Goal: Information Seeking & Learning: Learn about a topic

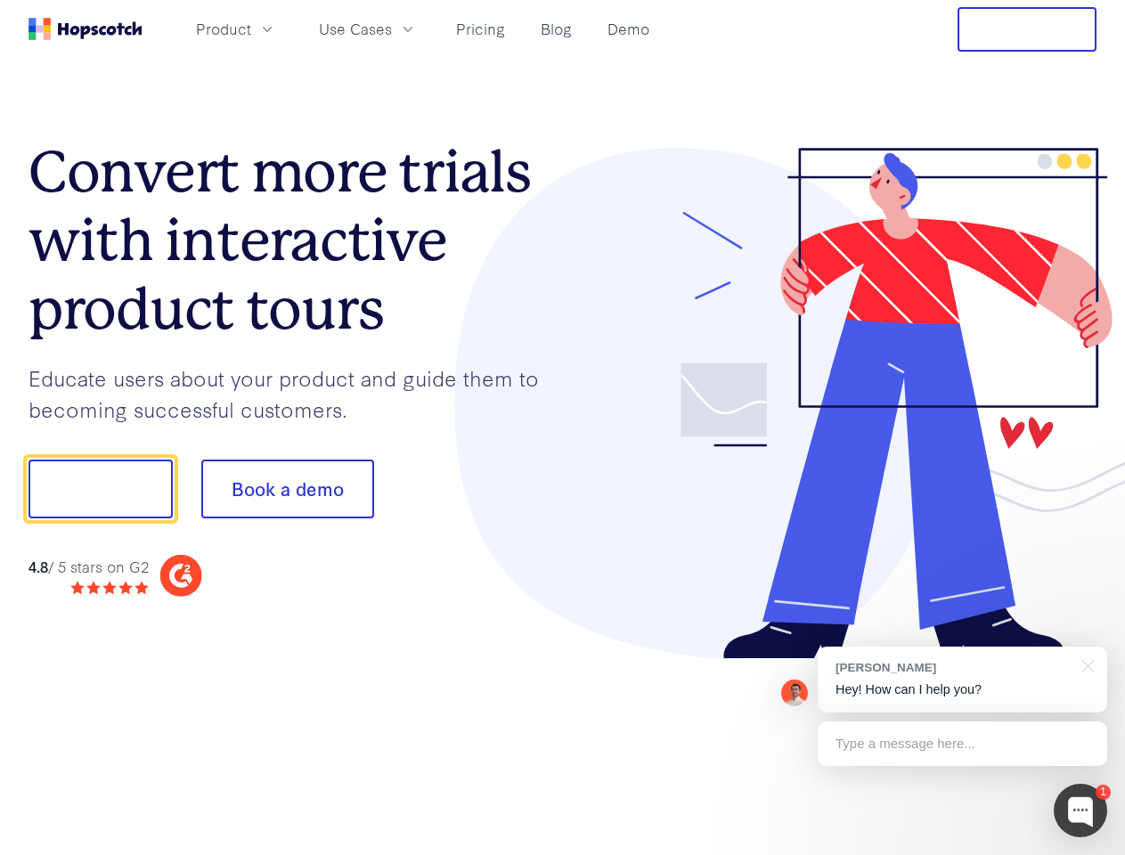
click at [563, 427] on div at bounding box center [830, 404] width 534 height 512
click at [251, 28] on span "Product" at bounding box center [223, 29] width 55 height 22
click at [392, 28] on span "Use Cases" at bounding box center [355, 29] width 73 height 22
click at [1027, 29] on button "Free Trial" at bounding box center [1026, 29] width 139 height 45
click at [100, 489] on button "Show me!" at bounding box center [100, 488] width 144 height 59
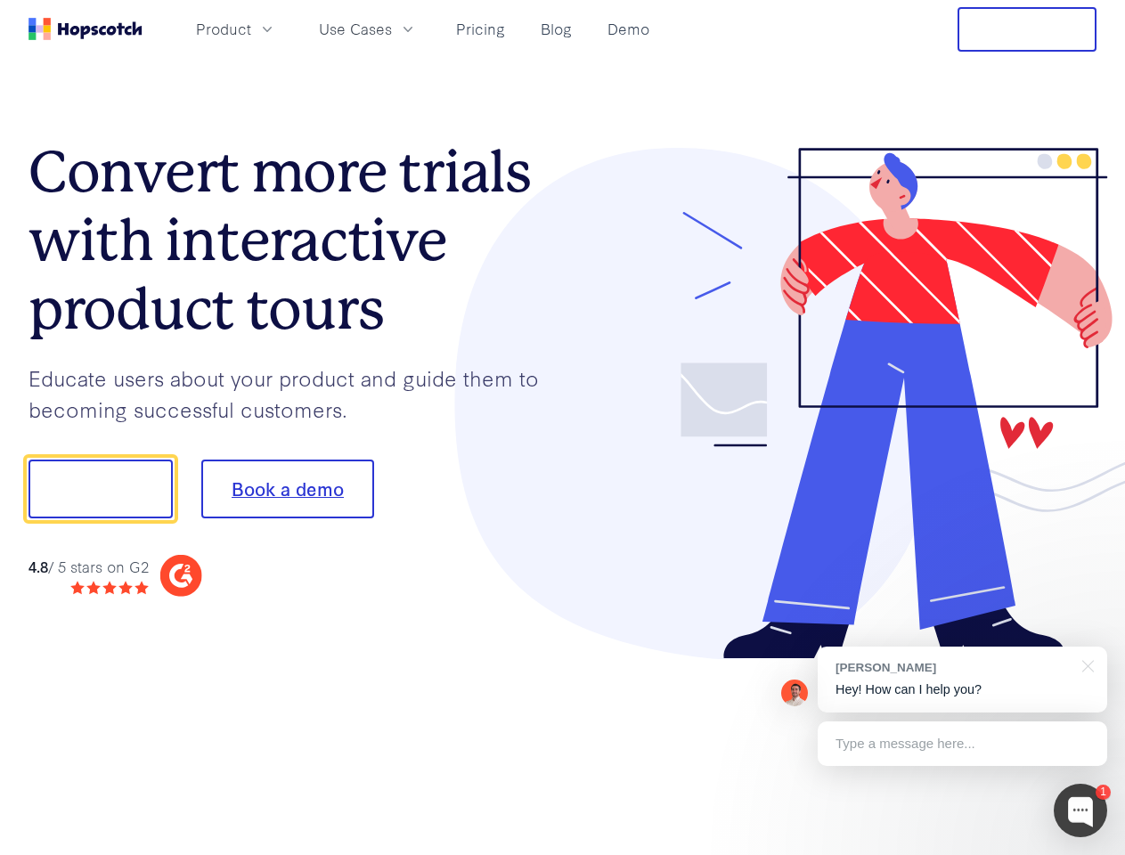
click at [287, 489] on button "Book a demo" at bounding box center [287, 488] width 173 height 59
click at [1080, 810] on div at bounding box center [1079, 810] width 53 height 53
click at [962, 679] on div "[PERSON_NAME] Hey! How can I help you?" at bounding box center [961, 680] width 289 height 66
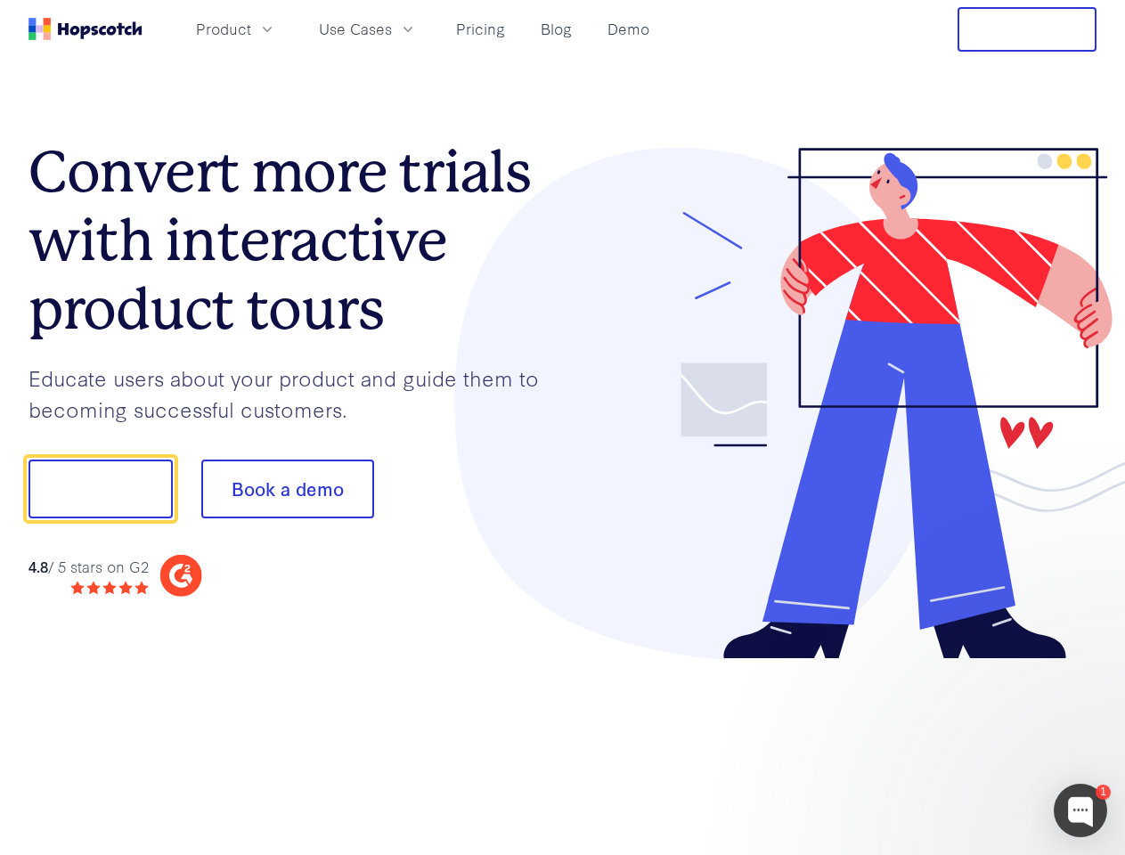
click at [1085, 664] on div at bounding box center [940, 487] width 334 height 594
click at [962, 744] on div at bounding box center [940, 605] width 334 height 355
